Goal: Task Accomplishment & Management: Manage account settings

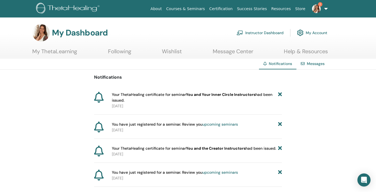
click at [241, 96] on b "You and Your Inner Circle Instructors" at bounding box center [221, 94] width 70 height 5
click at [212, 99] on span "Your ThetaHealing certificate for seminar You and Your Inner Circle Instructors…" at bounding box center [195, 97] width 166 height 11
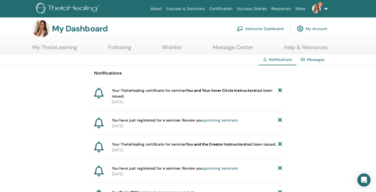
scroll to position [6, 0]
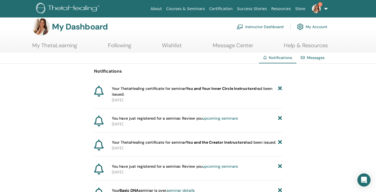
click at [314, 60] on div "Messages" at bounding box center [313, 58] width 33 height 10
click at [67, 45] on link "My ThetaLearning" at bounding box center [54, 47] width 45 height 11
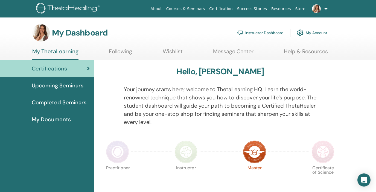
click at [52, 84] on span "Upcoming Seminars" at bounding box center [58, 86] width 52 height 8
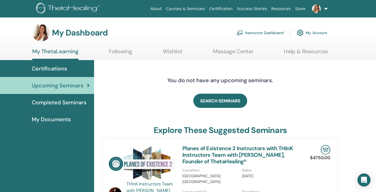
click at [279, 34] on link "Instructor Dashboard" at bounding box center [260, 33] width 47 height 12
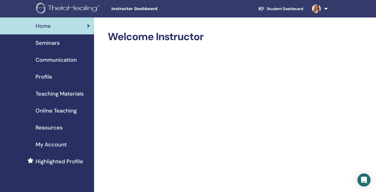
click at [66, 42] on div "Seminars" at bounding box center [46, 43] width 85 height 8
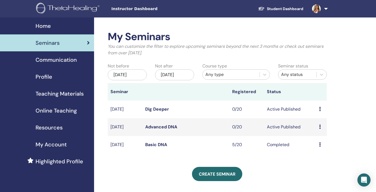
click at [157, 145] on link "Basic DNA" at bounding box center [156, 145] width 22 height 6
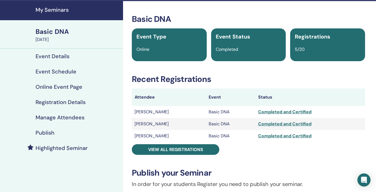
scroll to position [17, 0]
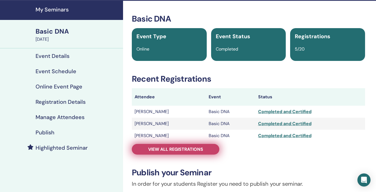
click at [192, 154] on link "View all registrations" at bounding box center [176, 149] width 88 height 11
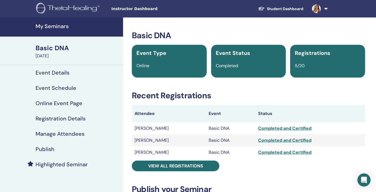
scroll to position [17, 0]
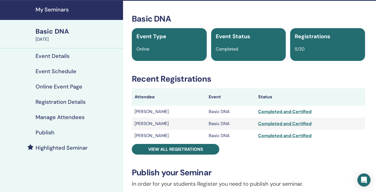
click at [56, 73] on h4 "Event Schedule" at bounding box center [56, 71] width 41 height 7
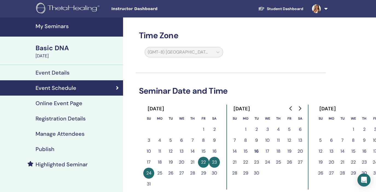
click at [48, 25] on h4 "My Seminars" at bounding box center [78, 26] width 84 height 7
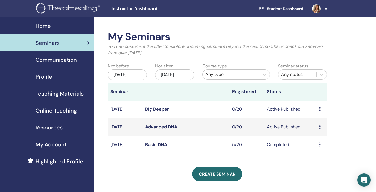
click at [280, 128] on td "Active Published" at bounding box center [290, 128] width 52 height 18
click at [320, 126] on icon at bounding box center [320, 127] width 2 height 4
click at [135, 128] on td "[DATE]" at bounding box center [125, 128] width 35 height 18
click at [153, 128] on link "Advanced DNA" at bounding box center [161, 127] width 32 height 6
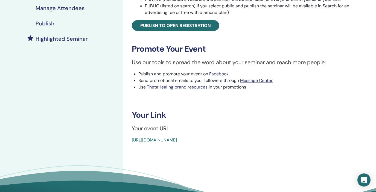
scroll to position [128, 0]
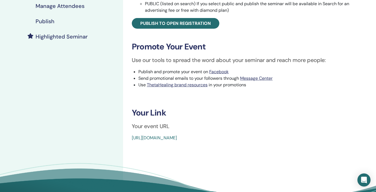
drag, startPoint x: 258, startPoint y: 138, endPoint x: 131, endPoint y: 139, distance: 127.3
click at [131, 139] on div "Advanced DNA Event Type Online Event Status Active Published Registrations 0/20…" at bounding box center [248, 22] width 244 height 239
copy link "[URL][DOMAIN_NAME]"
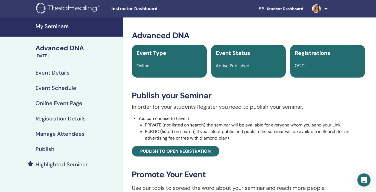
scroll to position [0, 0]
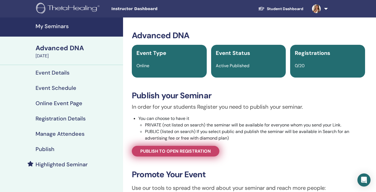
click at [165, 150] on span "Publish to open registration" at bounding box center [175, 152] width 71 height 6
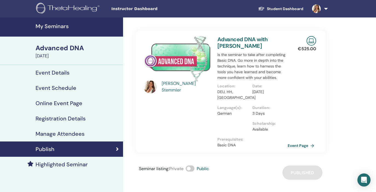
click at [305, 172] on div "Seminar listing : Private Public Published" at bounding box center [231, 173] width 190 height 14
